Goal: Task Accomplishment & Management: Use online tool/utility

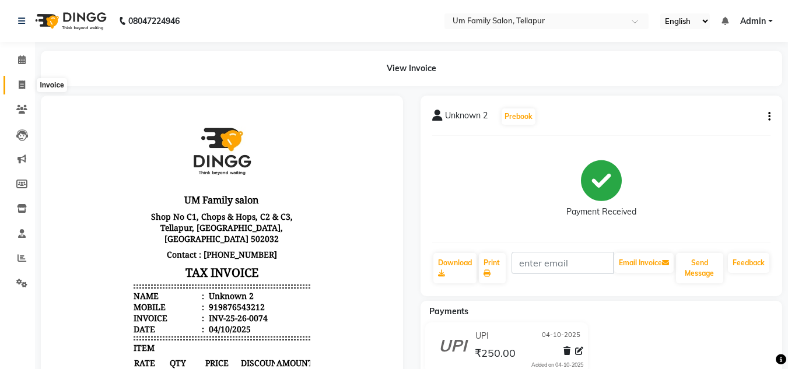
click at [16, 80] on span at bounding box center [22, 85] width 20 height 13
select select "service"
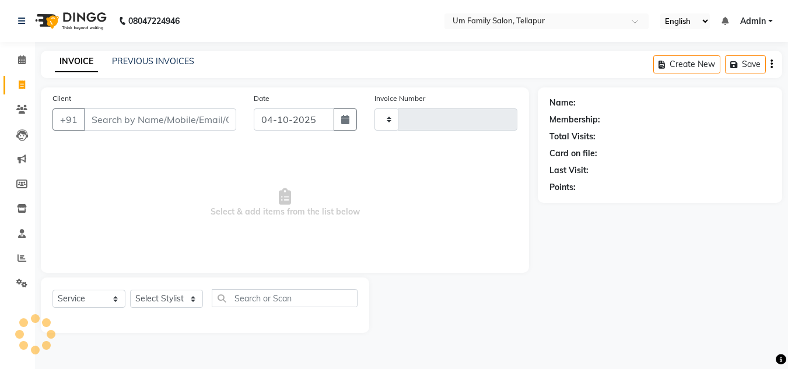
type input "0075"
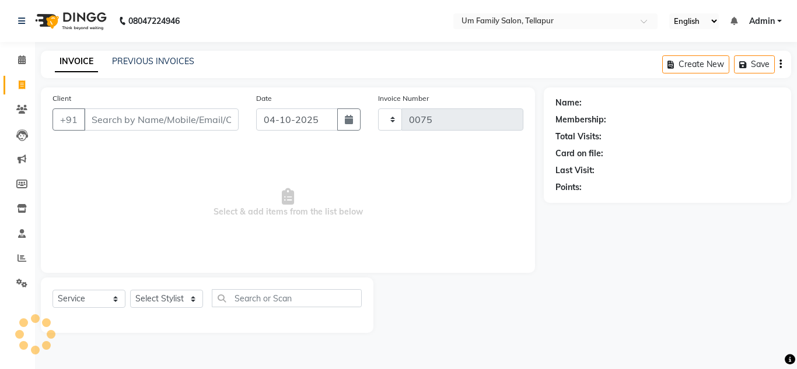
select select "5102"
click at [196, 121] on input "Client" at bounding box center [161, 119] width 155 height 22
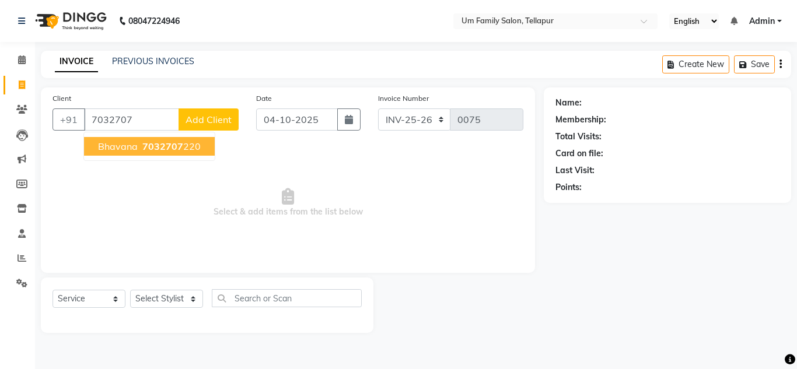
click at [173, 147] on span "7032707" at bounding box center [162, 147] width 41 height 12
type input "7032707220"
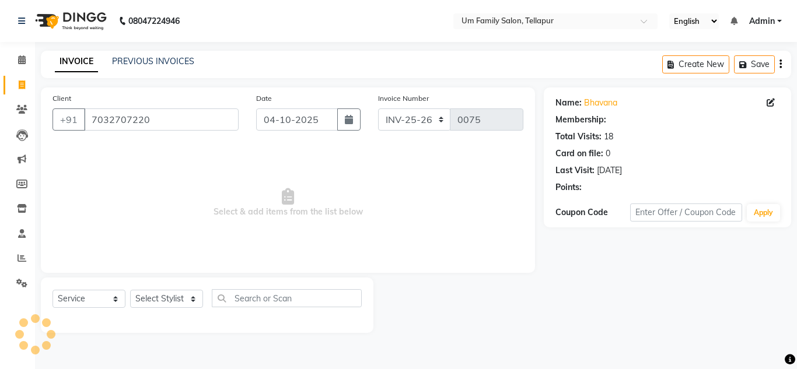
select select "1: Object"
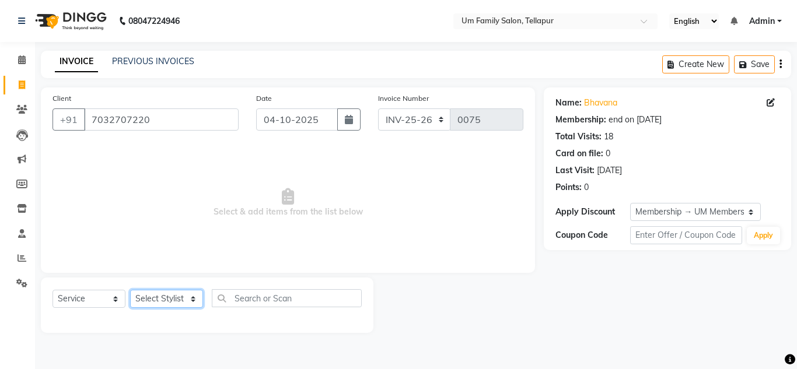
click at [181, 302] on select "Select Stylist Akash K. SAI pandu [PERSON_NAME]" at bounding box center [166, 299] width 73 height 18
select select "82738"
click at [130, 290] on select "Select Stylist Akash K. SAI pandu [PERSON_NAME]" at bounding box center [166, 299] width 73 height 18
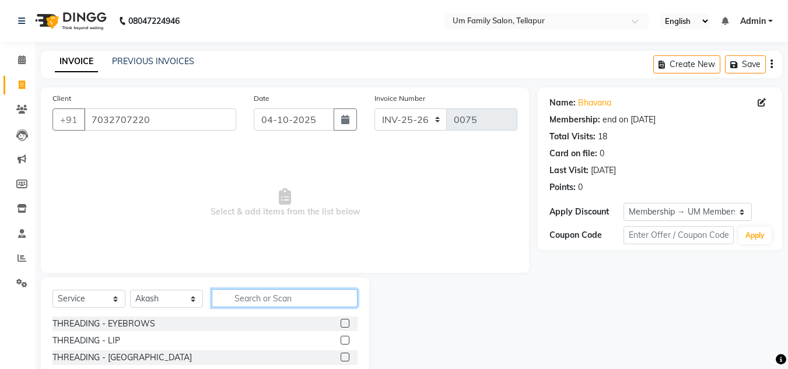
click at [251, 306] on input "text" at bounding box center [285, 298] width 146 height 18
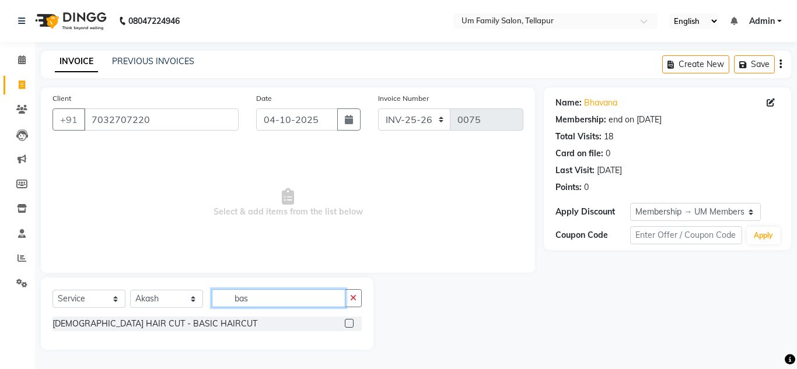
type input "bas"
click at [349, 321] on label at bounding box center [349, 323] width 9 height 9
click at [349, 321] on input "checkbox" at bounding box center [349, 324] width 8 height 8
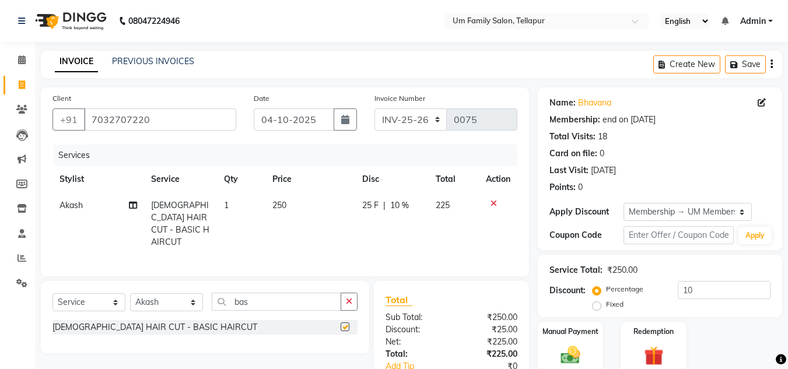
checkbox input "false"
click at [346, 300] on icon "button" at bounding box center [349, 301] width 6 height 8
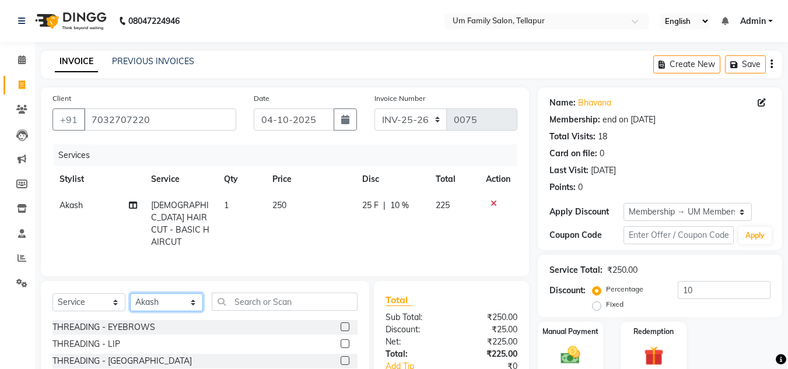
click at [190, 293] on select "Select Stylist Akash K. SAI pandu [PERSON_NAME]" at bounding box center [166, 302] width 73 height 18
select select "63063"
click at [130, 293] on select "Select Stylist Akash K. SAI pandu [PERSON_NAME]" at bounding box center [166, 302] width 73 height 18
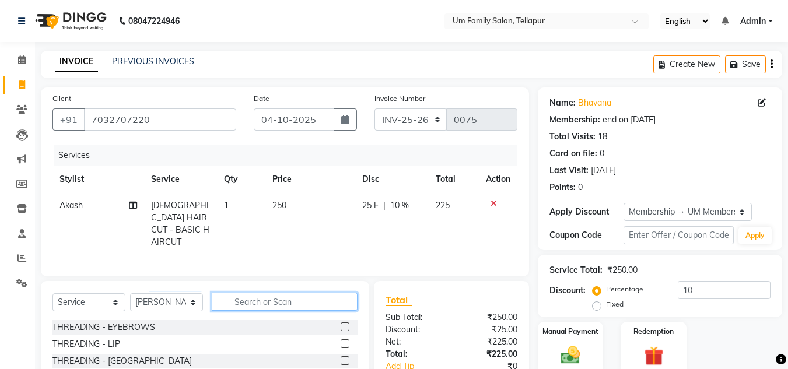
click at [250, 303] on input "text" at bounding box center [285, 302] width 146 height 18
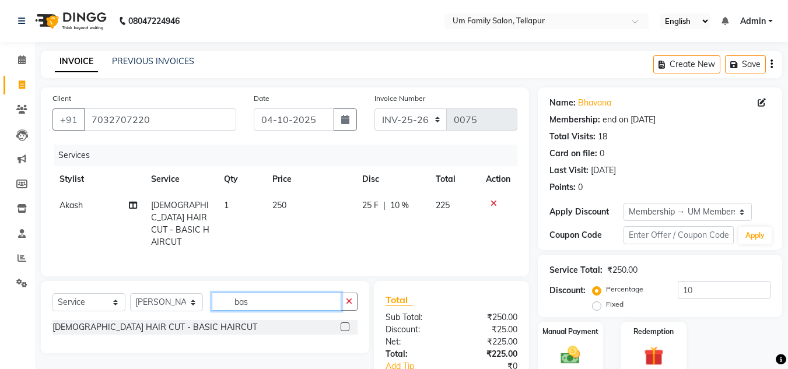
type input "bas"
click at [344, 323] on label at bounding box center [345, 327] width 9 height 9
click at [344, 324] on input "checkbox" at bounding box center [345, 328] width 8 height 8
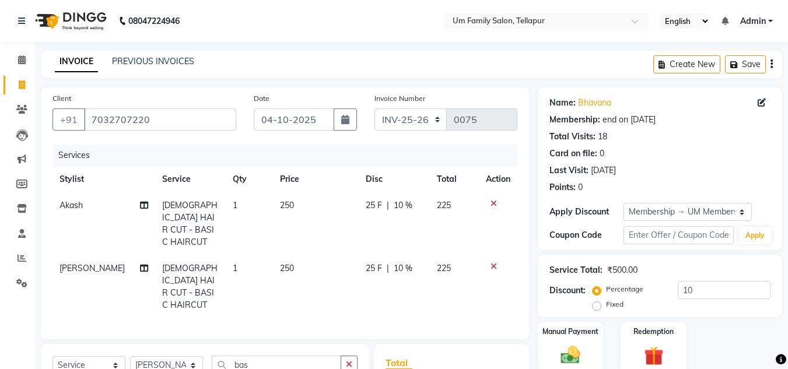
checkbox input "false"
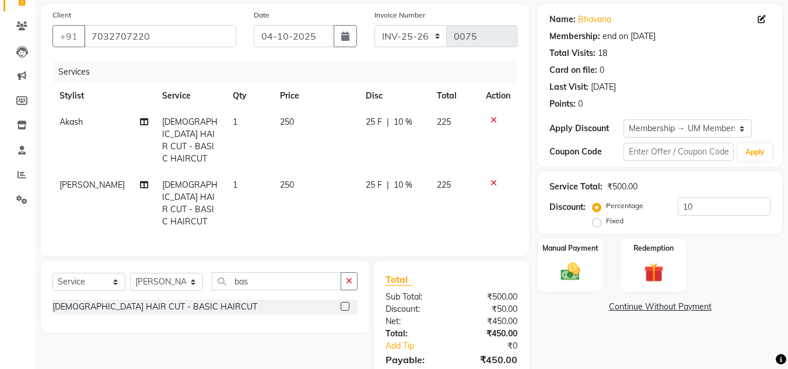
scroll to position [124, 0]
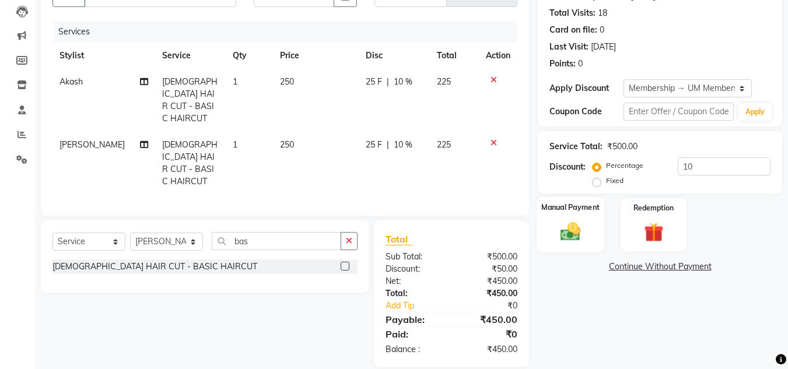
click at [577, 229] on img at bounding box center [570, 231] width 33 height 23
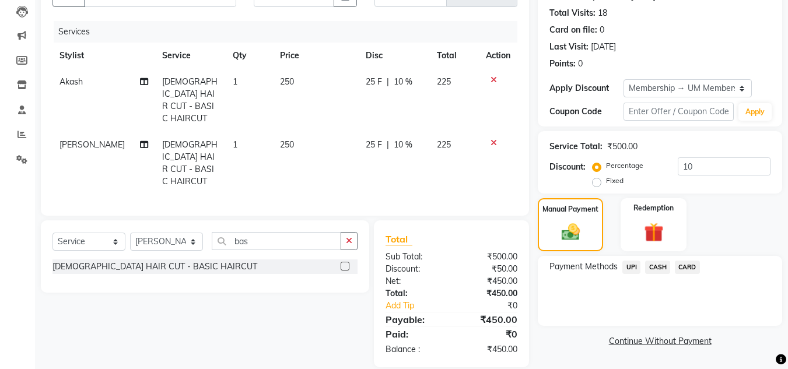
click at [628, 269] on span "UPI" at bounding box center [631, 267] width 18 height 13
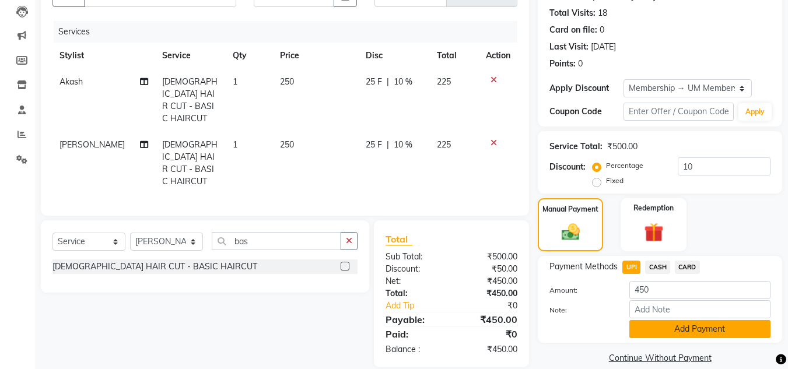
click at [686, 334] on button "Add Payment" at bounding box center [699, 329] width 141 height 18
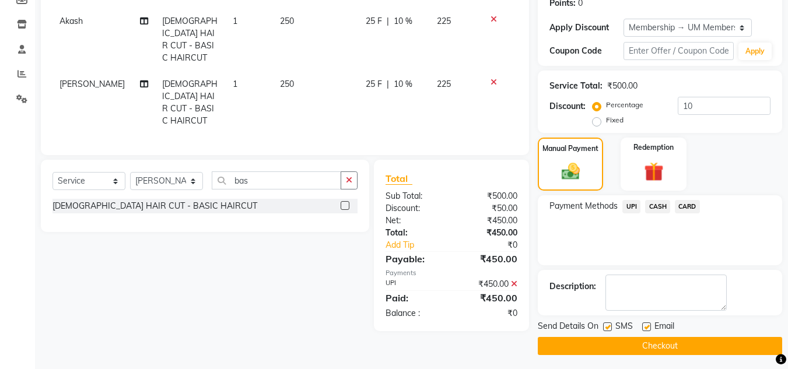
scroll to position [188, 0]
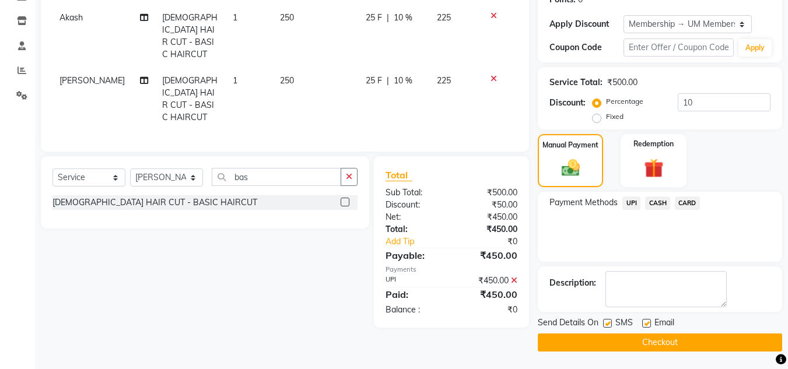
click at [658, 350] on button "Checkout" at bounding box center [660, 343] width 244 height 18
